Goal: Transaction & Acquisition: Purchase product/service

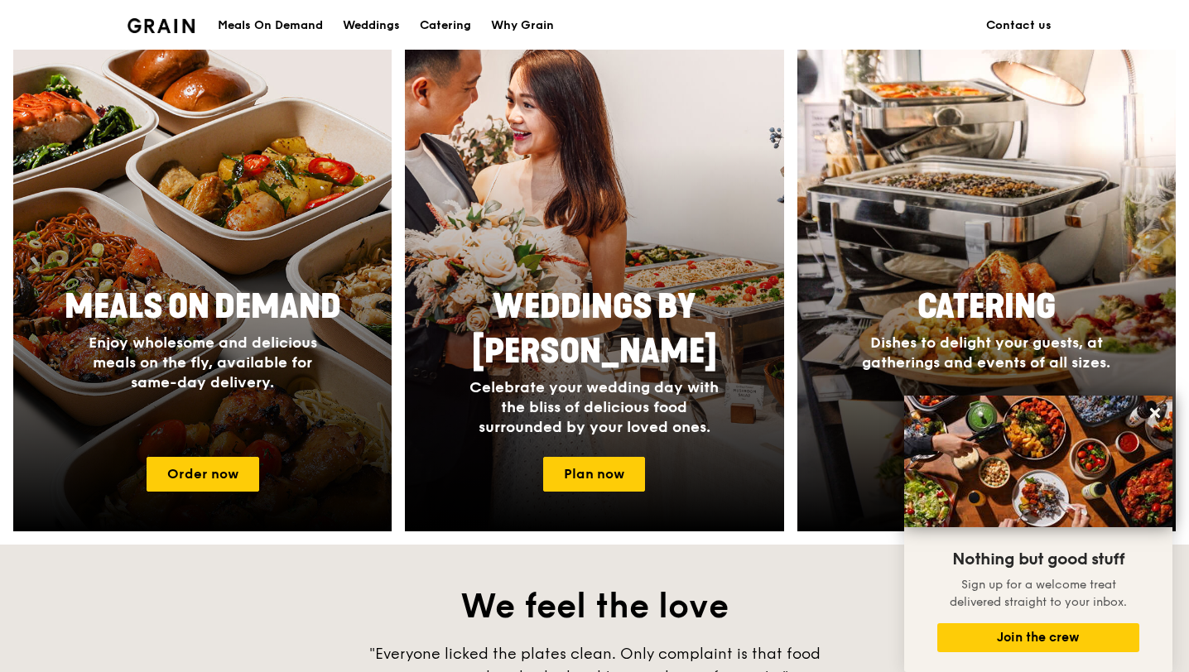
scroll to position [625, 0]
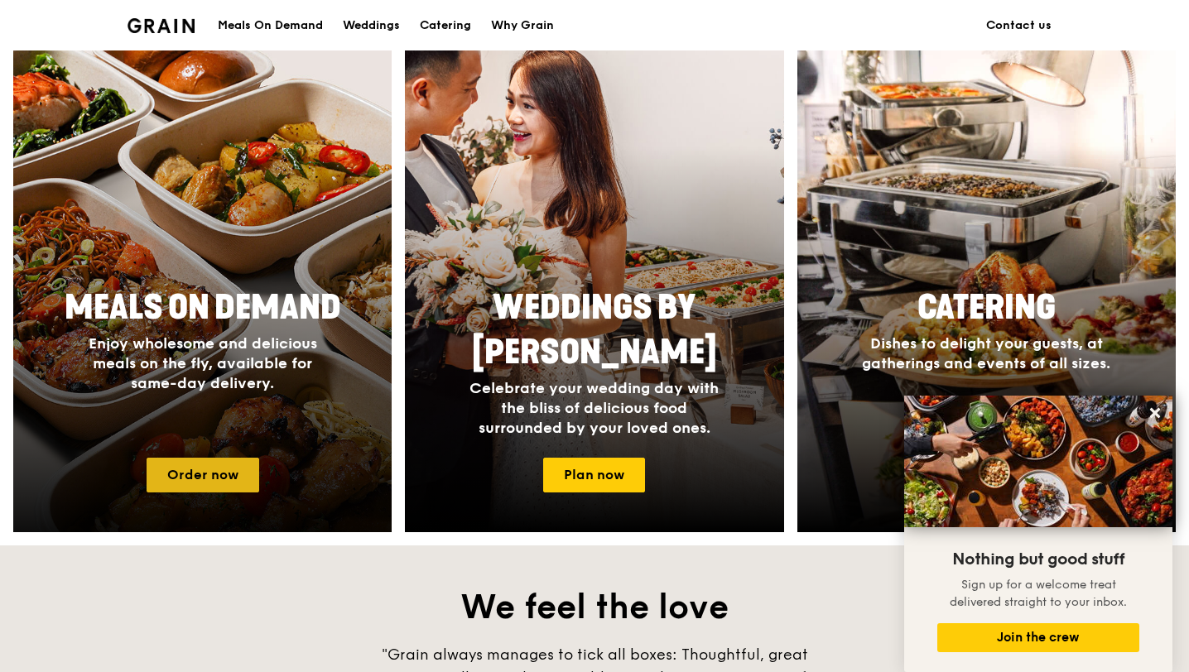
click at [227, 470] on link "Order now" at bounding box center [203, 475] width 113 height 35
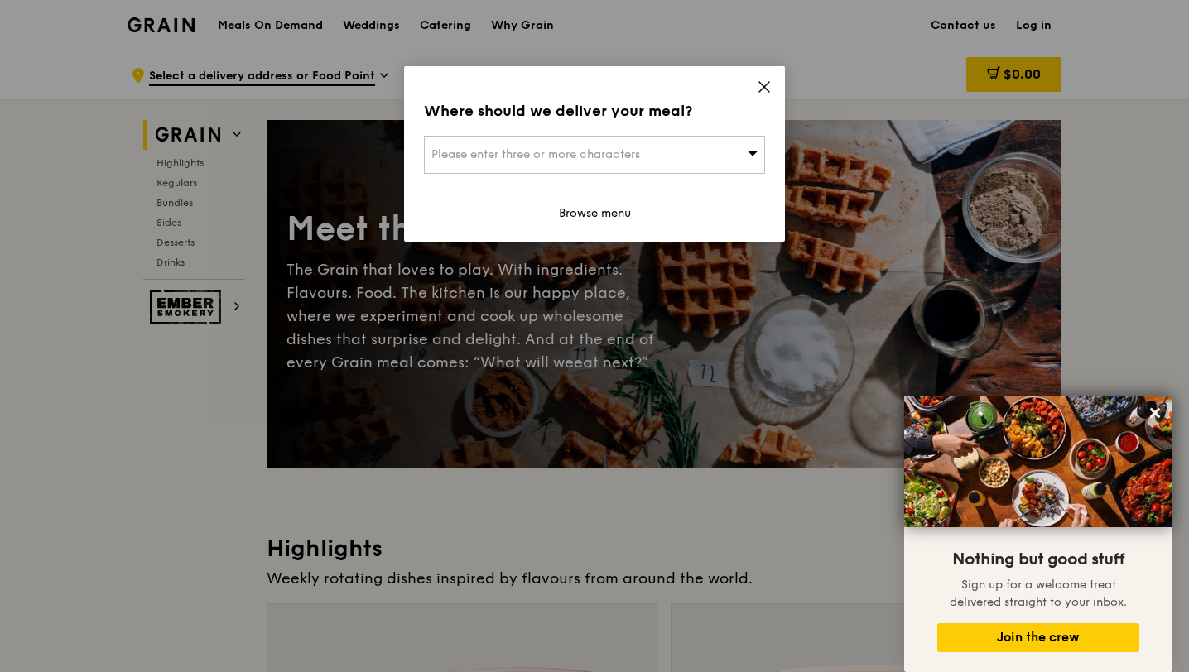
click at [759, 81] on icon at bounding box center [764, 86] width 15 height 15
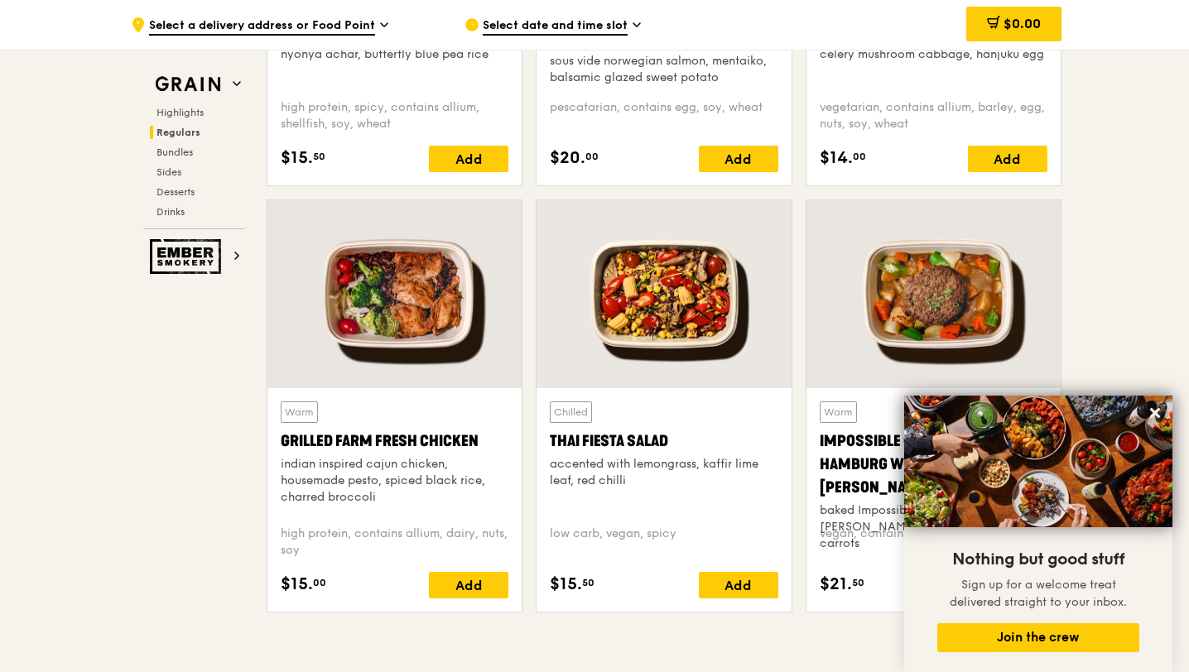
scroll to position [1769, 0]
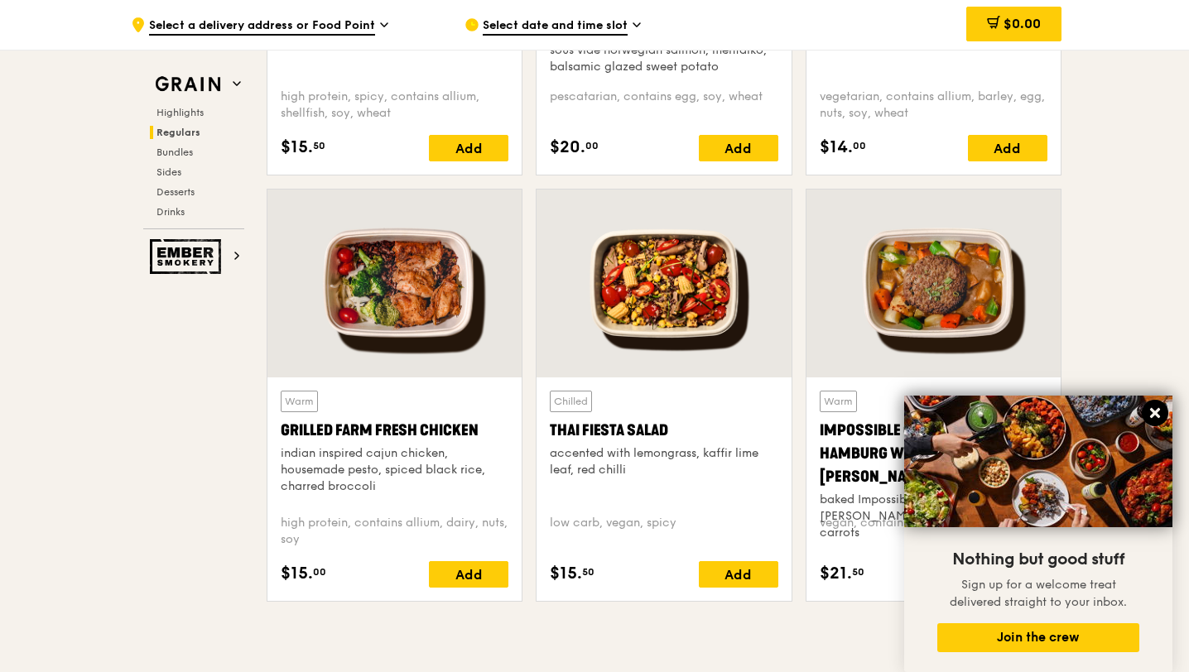
click at [1155, 411] on icon at bounding box center [1154, 413] width 15 height 15
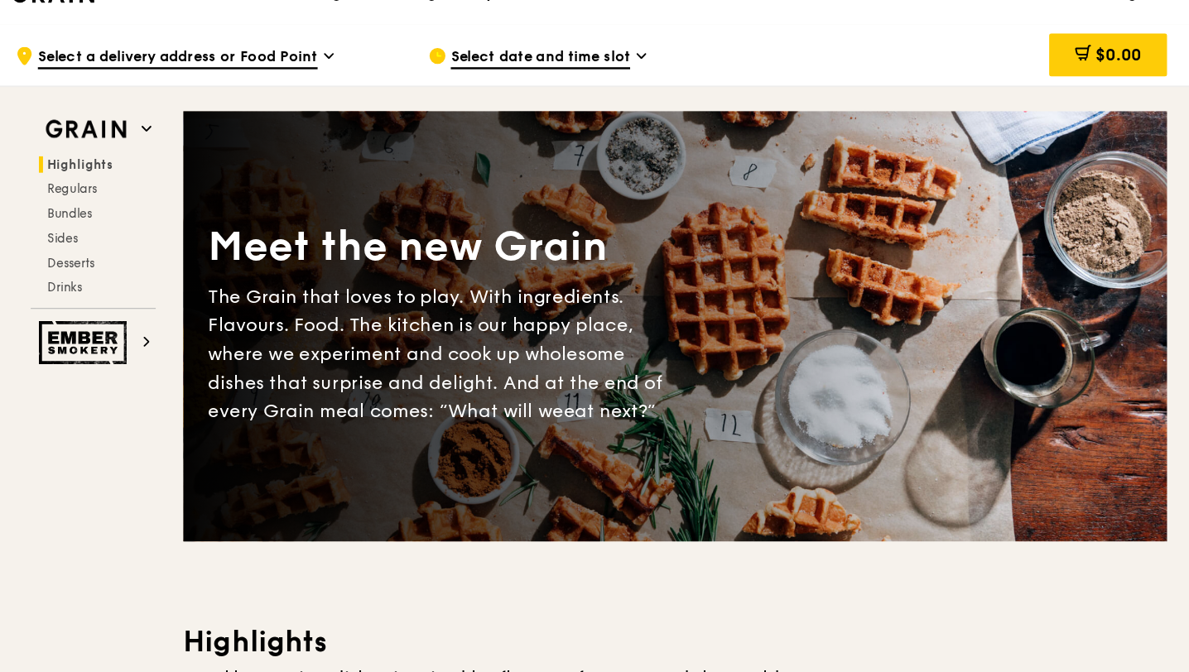
scroll to position [0, 0]
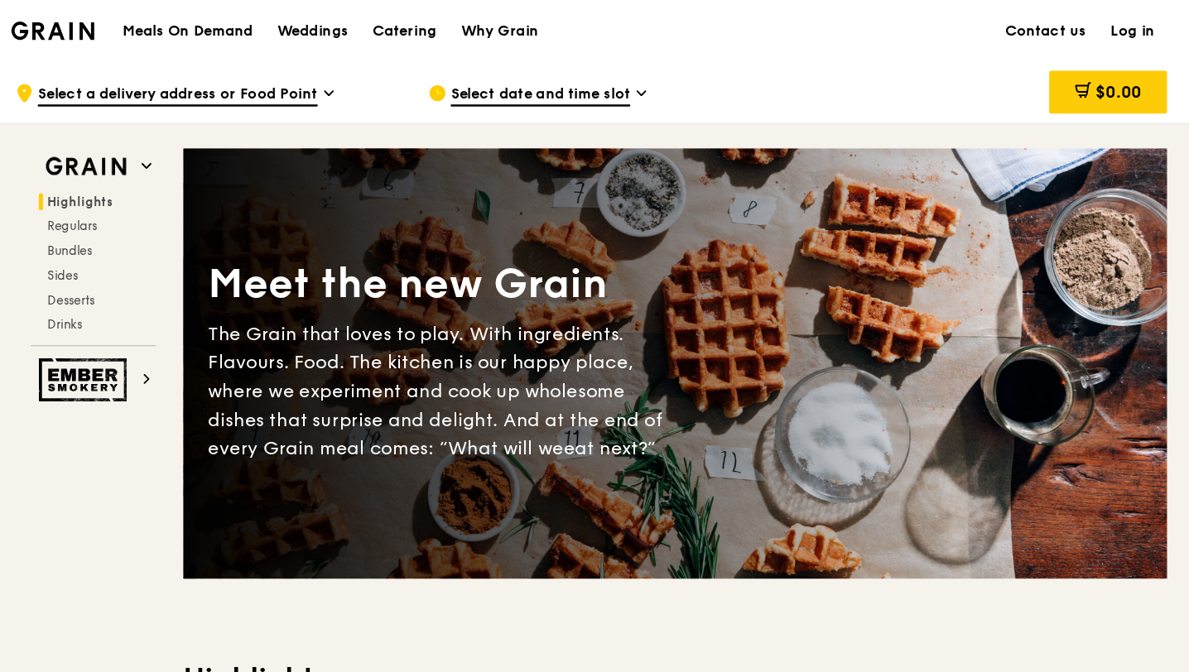
click at [354, 72] on span "Select a delivery address or Food Point" at bounding box center [262, 77] width 226 height 18
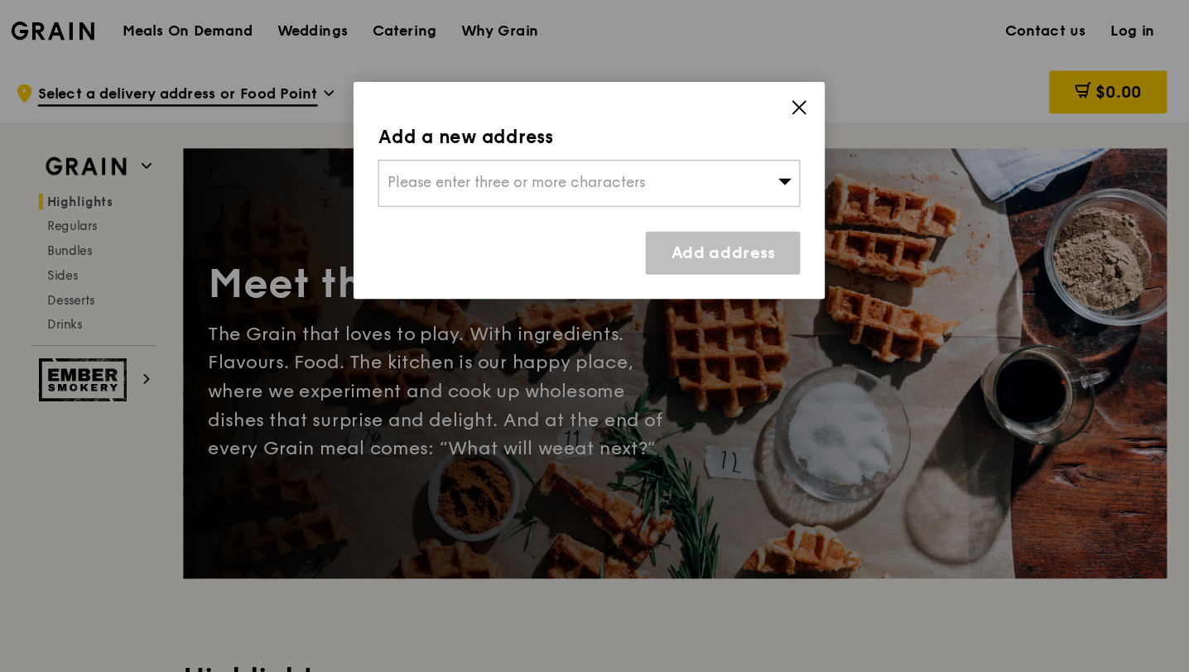
click at [493, 145] on span "Please enter three or more characters" at bounding box center [535, 148] width 209 height 14
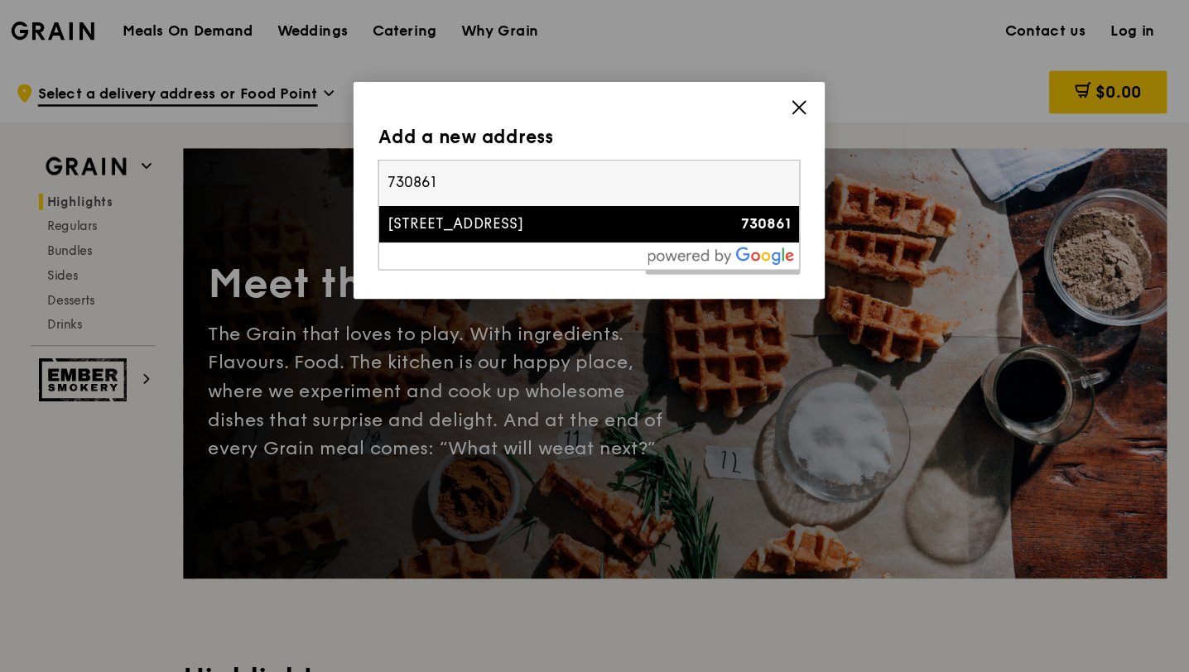
type input "730861"
click at [547, 179] on div "[STREET_ADDRESS]" at bounding box center [553, 181] width 245 height 17
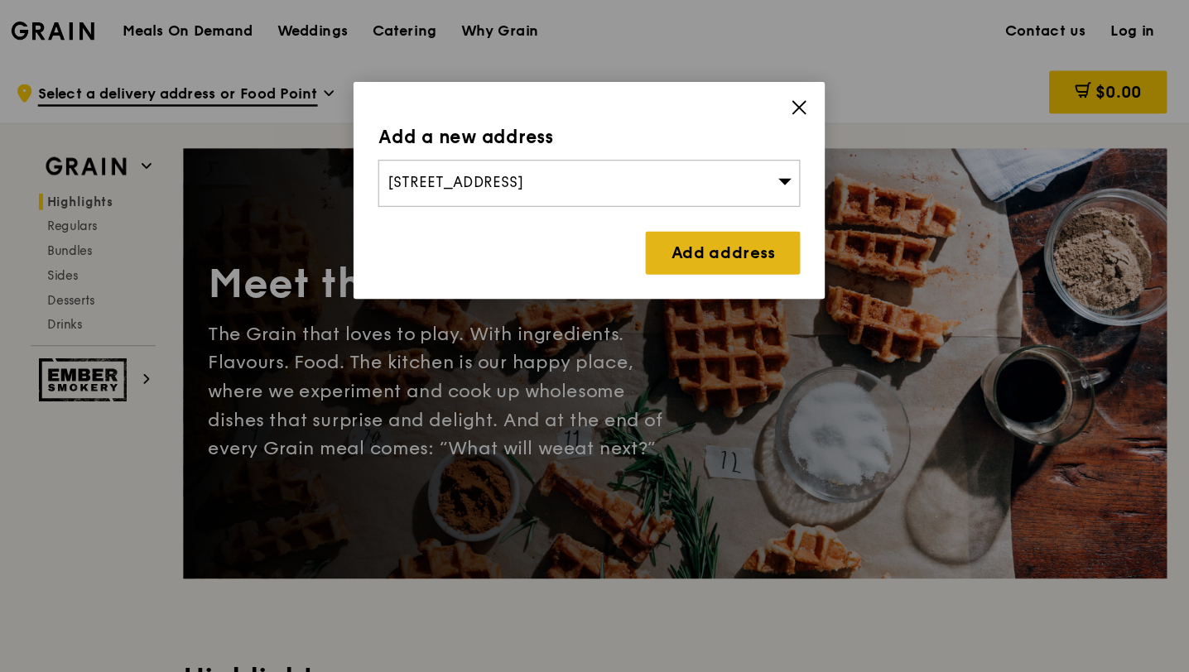
click at [681, 203] on link "Add address" at bounding box center [702, 204] width 125 height 35
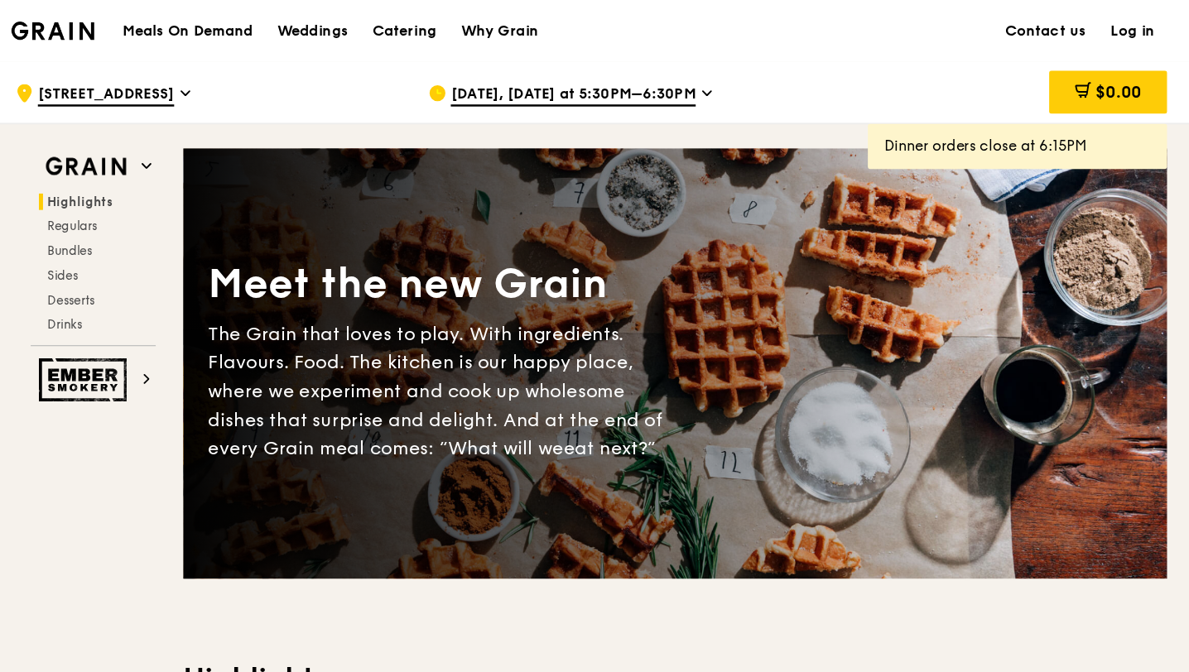
click at [585, 75] on span "[DATE], [DATE] at 5:30PM–6:30PM" at bounding box center [582, 77] width 198 height 18
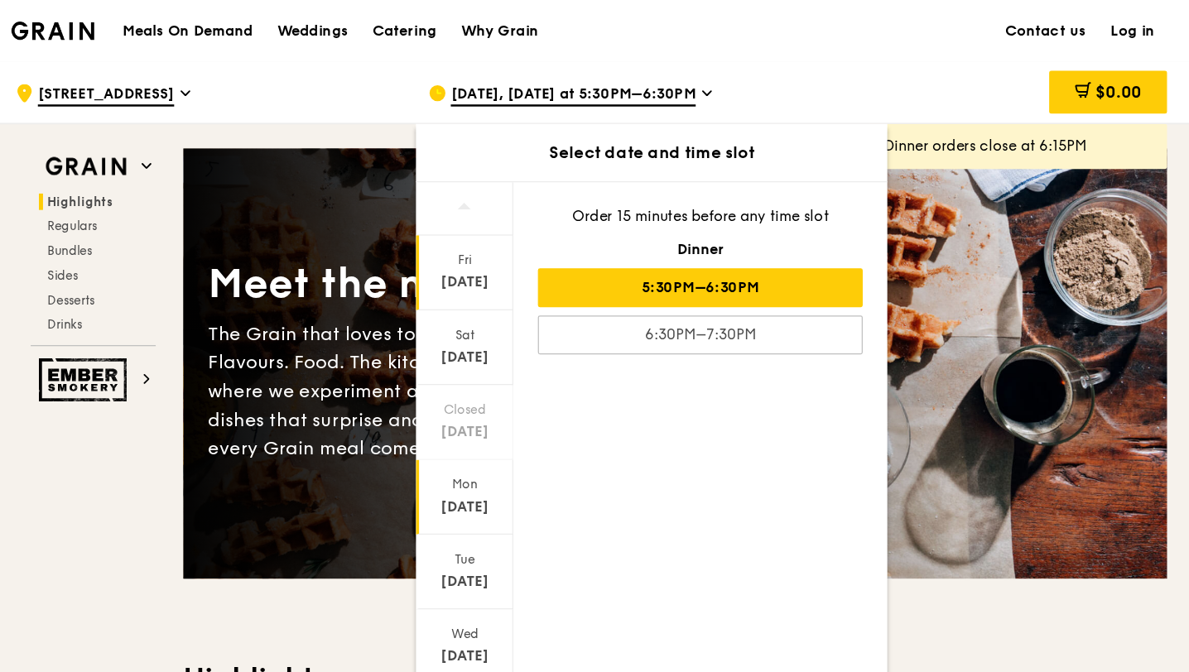
scroll to position [13, 0]
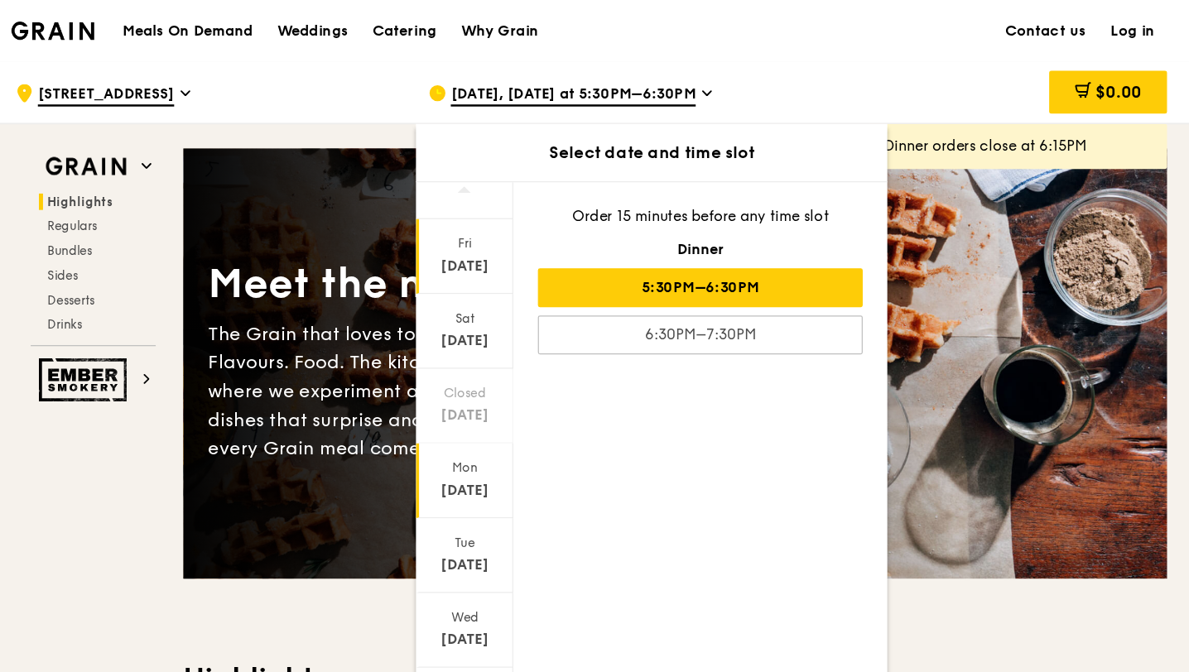
click at [491, 381] on div "Mon" at bounding box center [494, 378] width 74 height 13
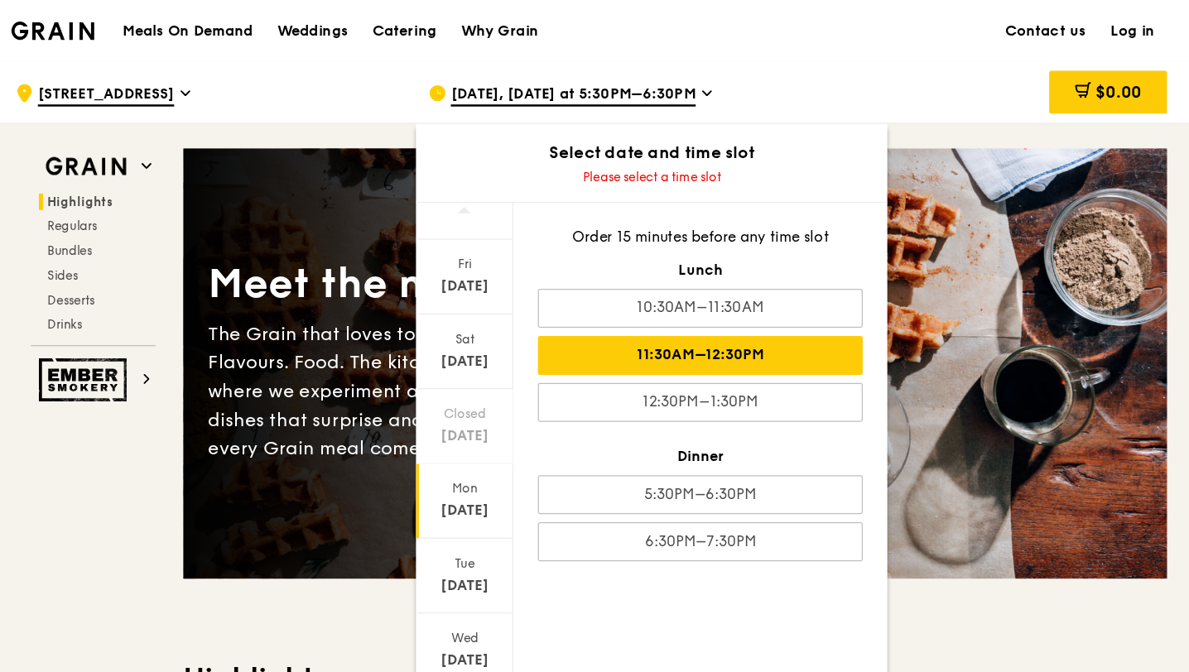
click at [685, 291] on div "11:30AM–12:30PM" at bounding box center [684, 287] width 262 height 31
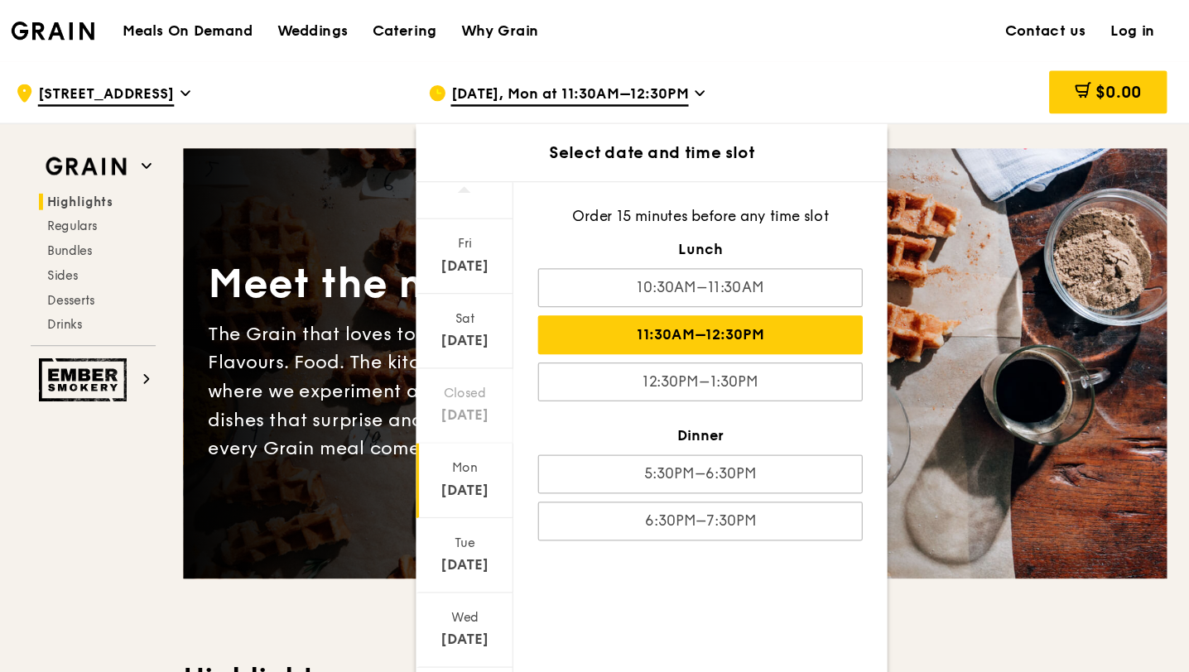
click at [764, 67] on div "[DATE], Mon at 11:30AM–12:30PM" at bounding box center [617, 75] width 307 height 50
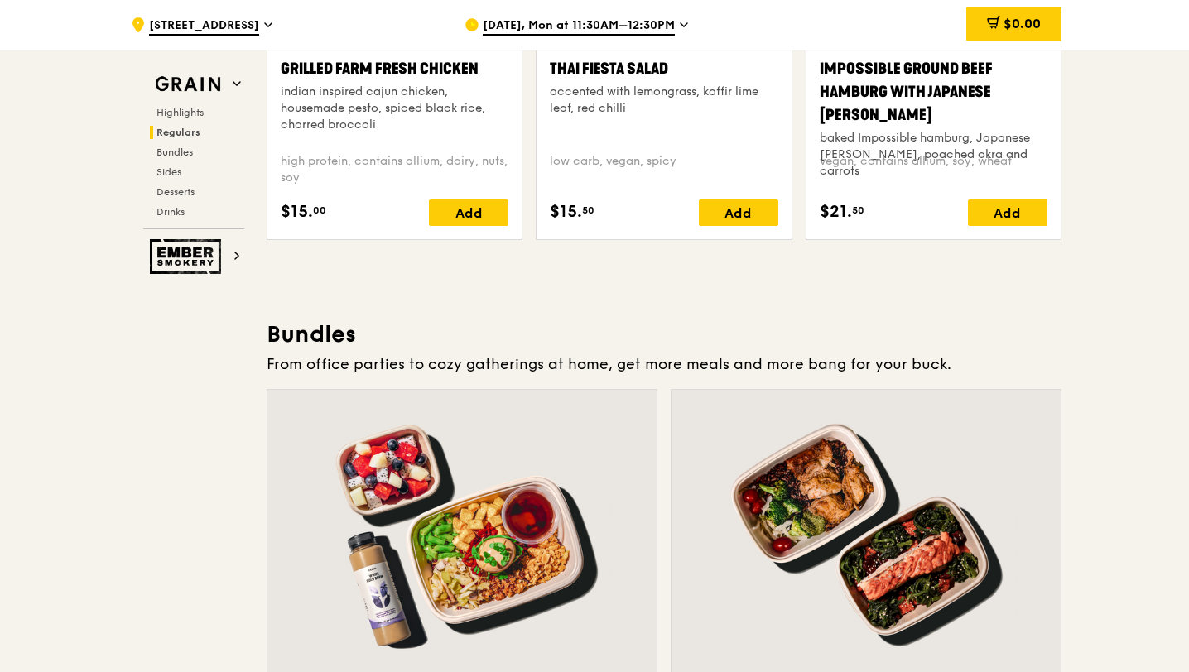
scroll to position [2148, 0]
